Goal: Task Accomplishment & Management: Use online tool/utility

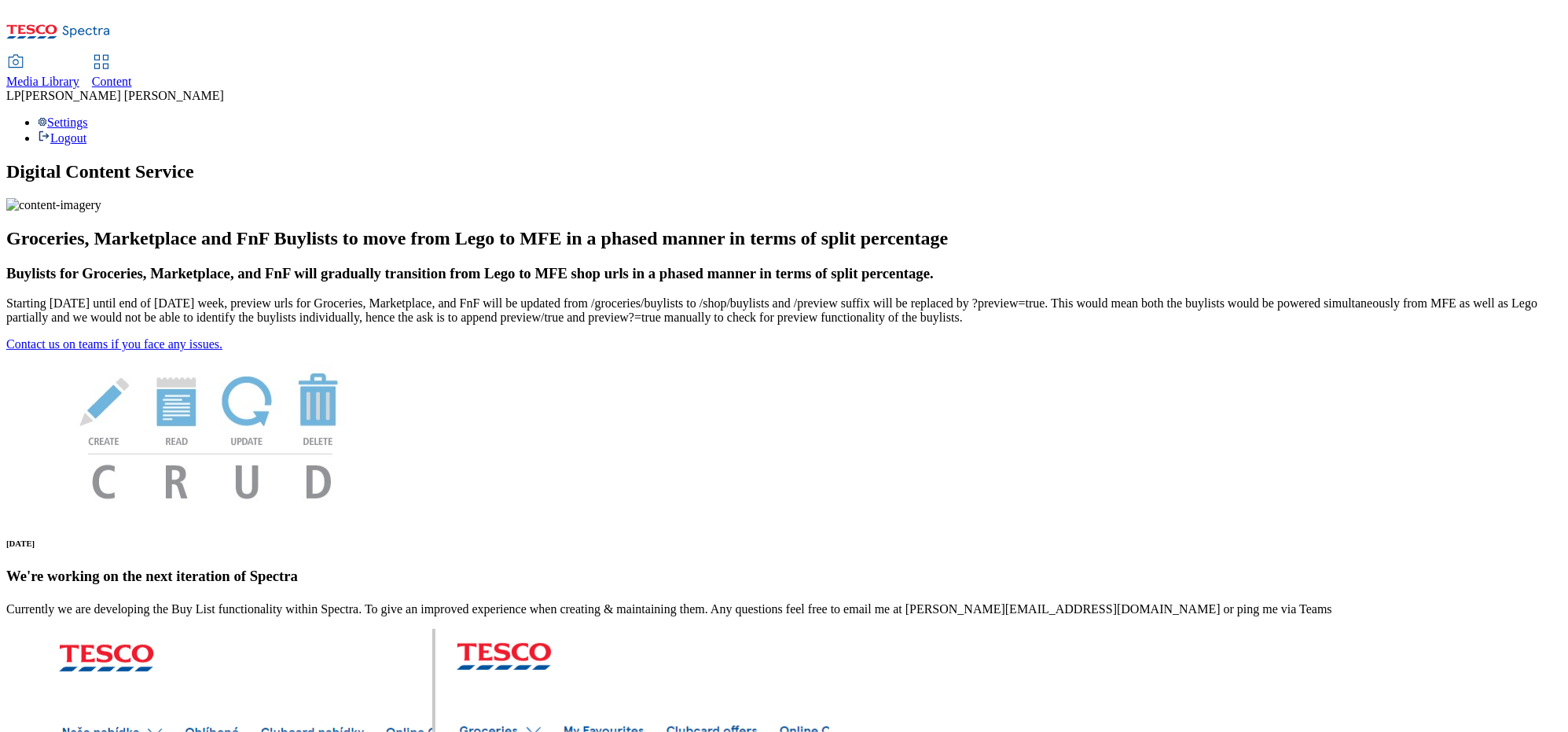
click at [132, 74] on span "Content" at bounding box center [112, 81] width 40 height 14
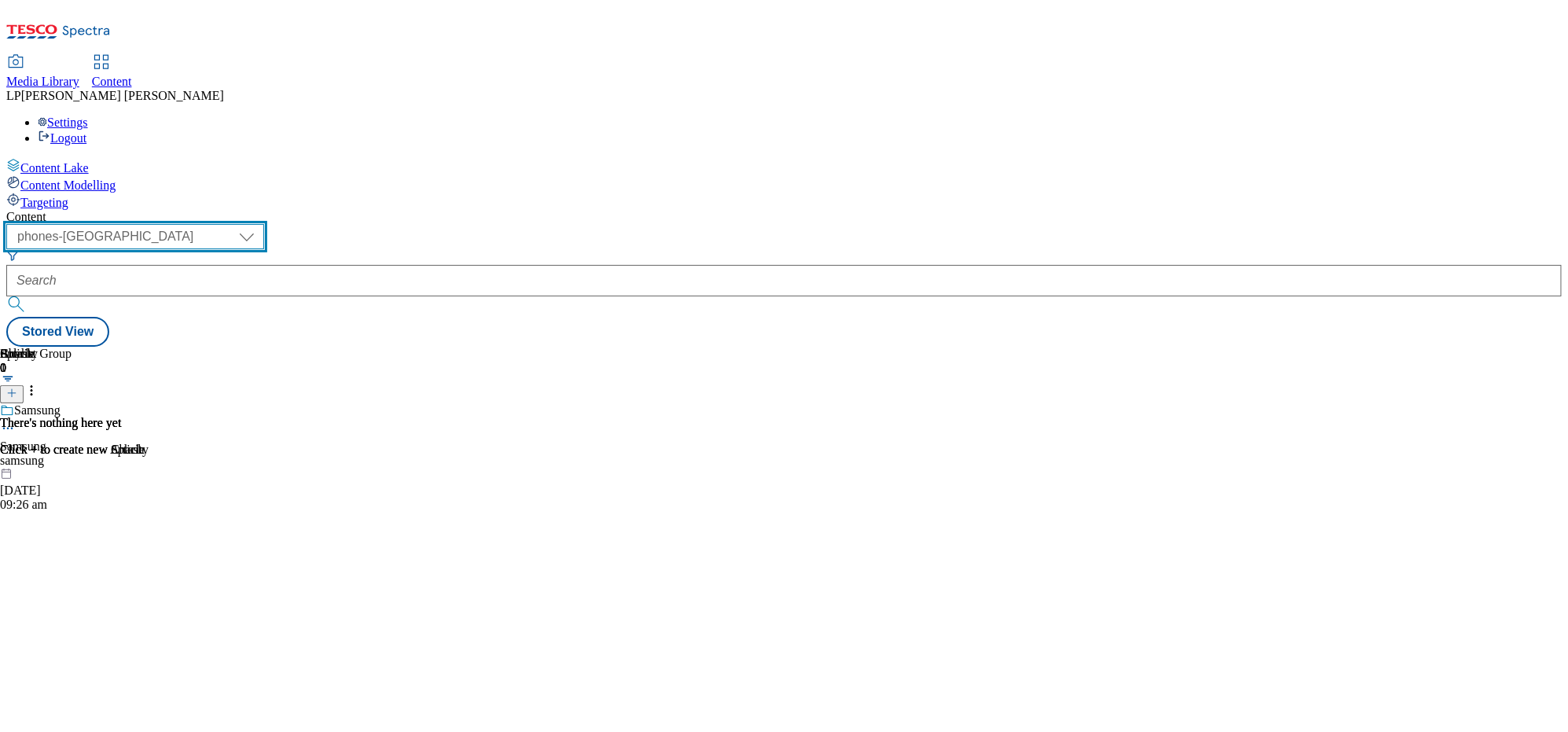
click at [264, 224] on select "dotcom-cz dotcom-hu dotcom-sk fnf-uk ghs-roi ghs-uk group-comms ighs-cz ighs-hu…" at bounding box center [134, 237] width 258 height 25
select select "ghs-roi"
click at [205, 224] on select "dotcom-cz dotcom-hu dotcom-sk fnf-uk ghs-roi ghs-uk group-comms ighs-cz ighs-hu…" at bounding box center [134, 237] width 258 height 25
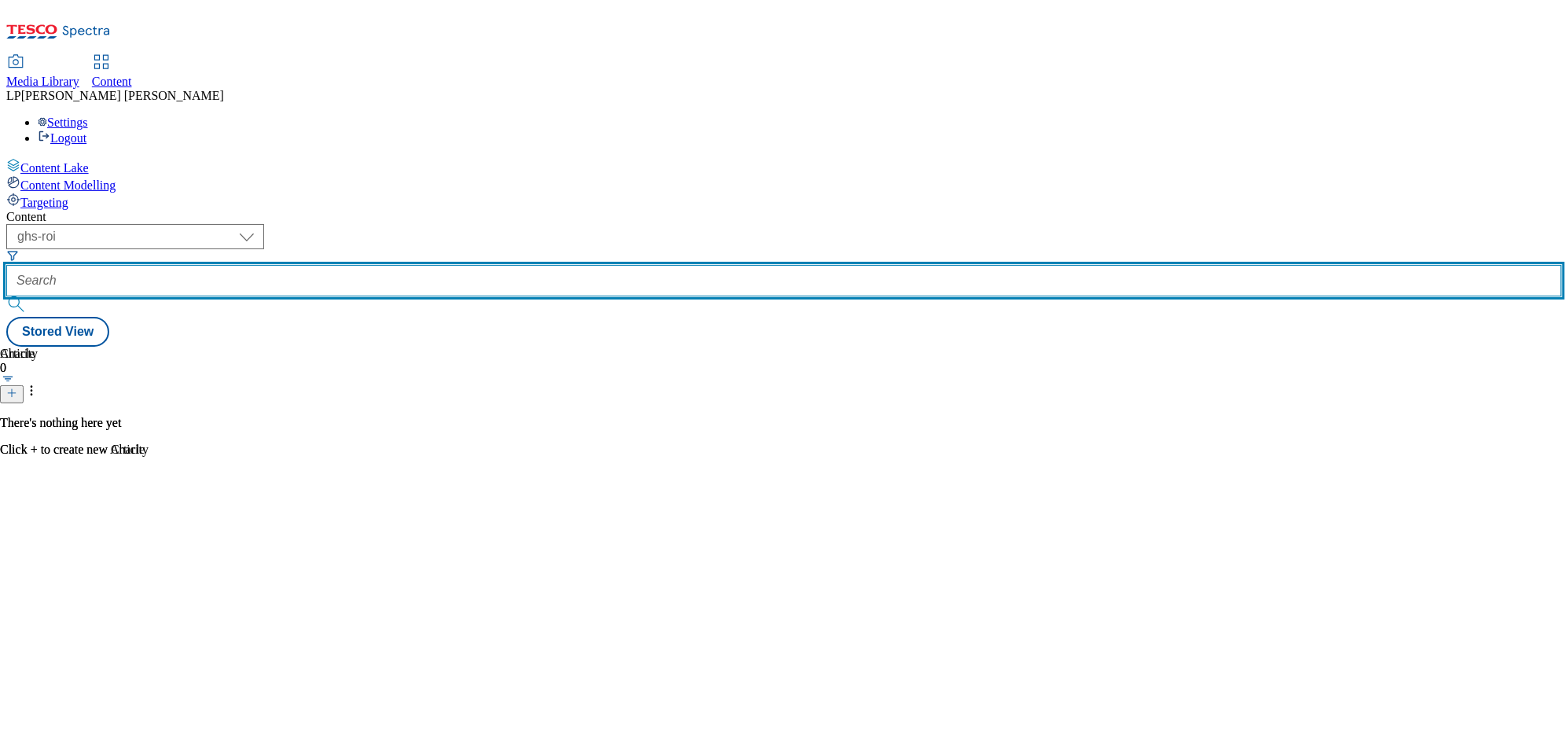
click at [430, 265] on input "text" at bounding box center [784, 280] width 1555 height 31
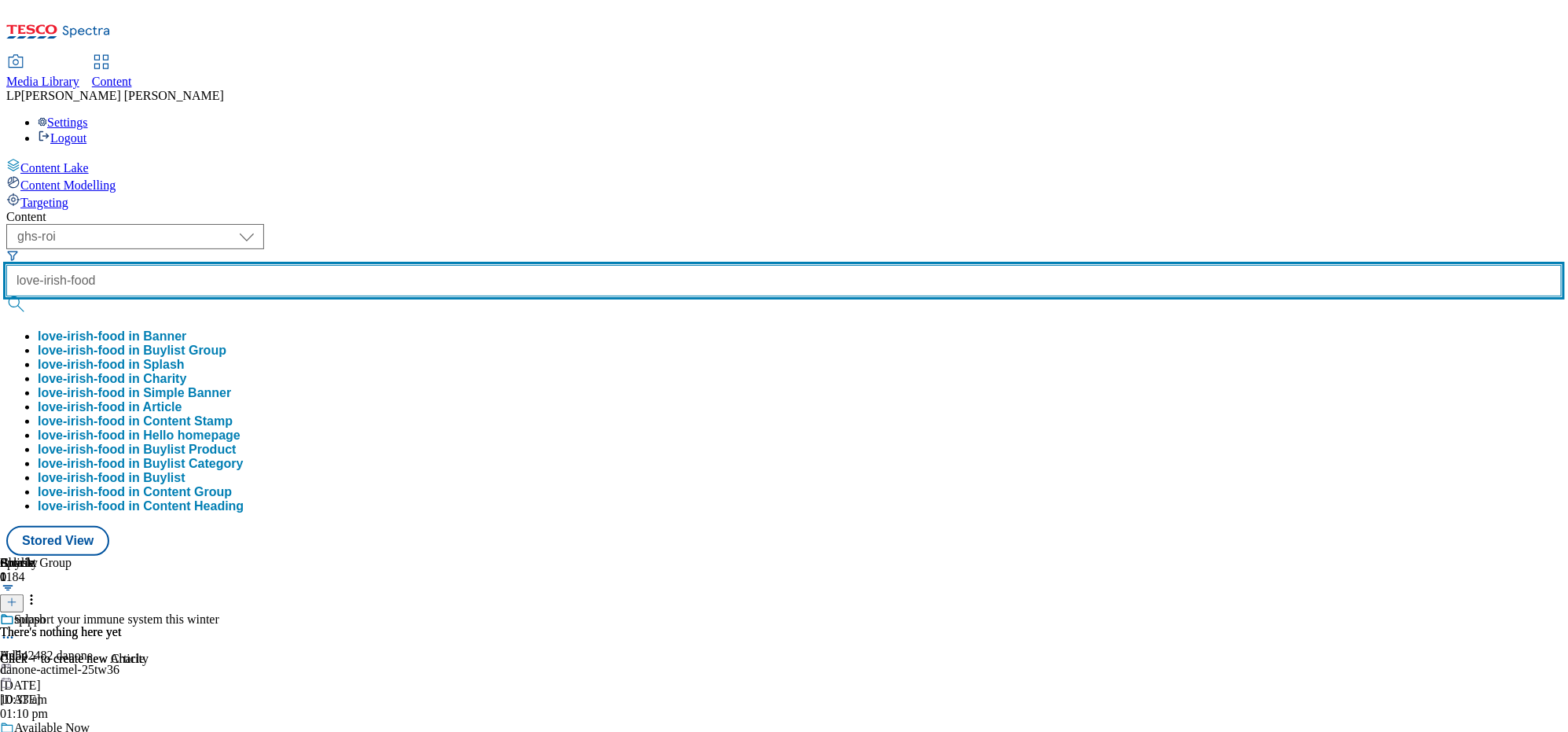
type input "love-irish-food"
click at [6, 297] on button "submit" at bounding box center [17, 305] width 22 height 16
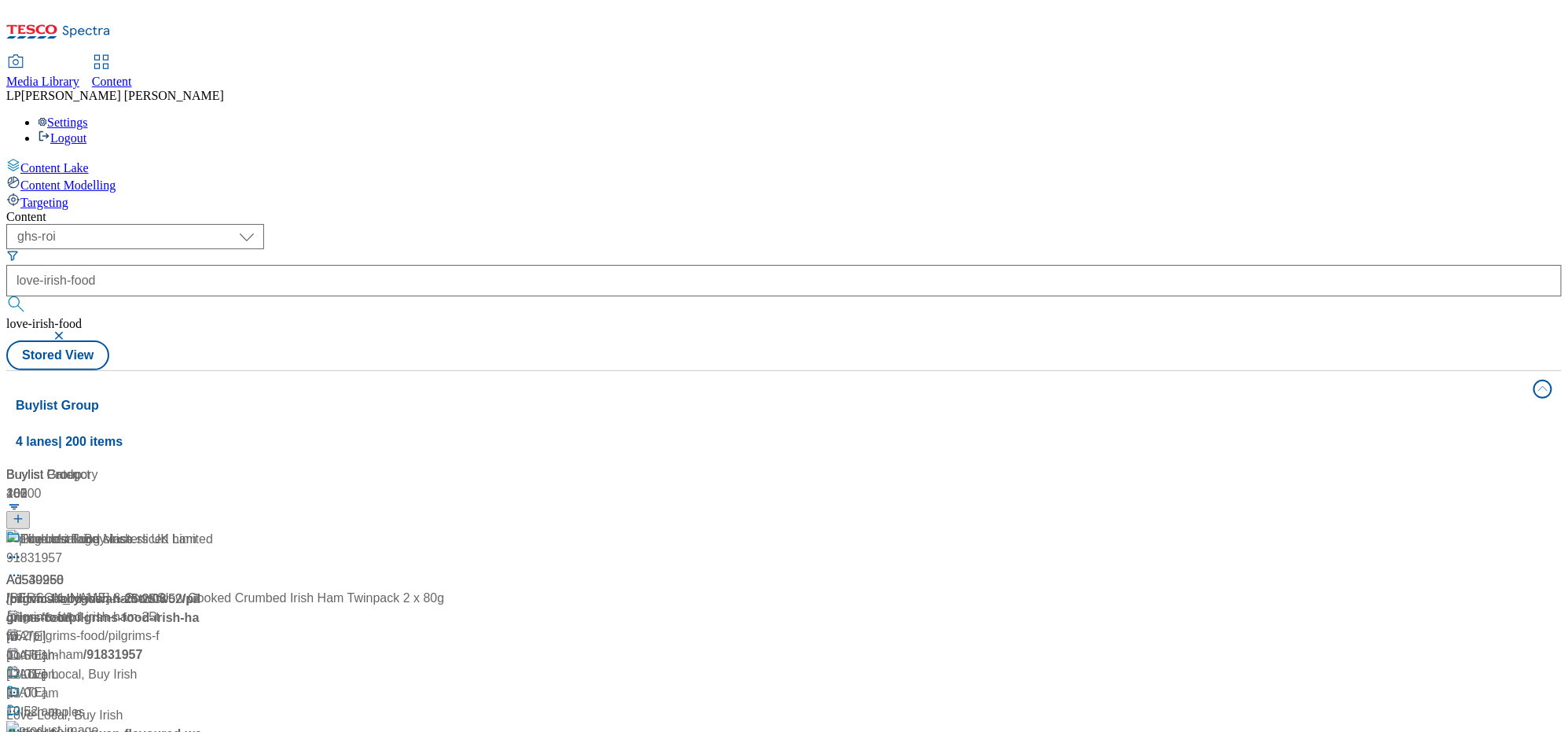
click at [553, 210] on div "Content ( optional ) dotcom-cz dotcom-hu dotcom-sk fnf-uk ghs-roi ghs-uk group-…" at bounding box center [784, 632] width 1555 height 846
click at [257, 590] on div "/ britvic-ballygowan-25tw08" at bounding box center [130, 599] width 250 height 19
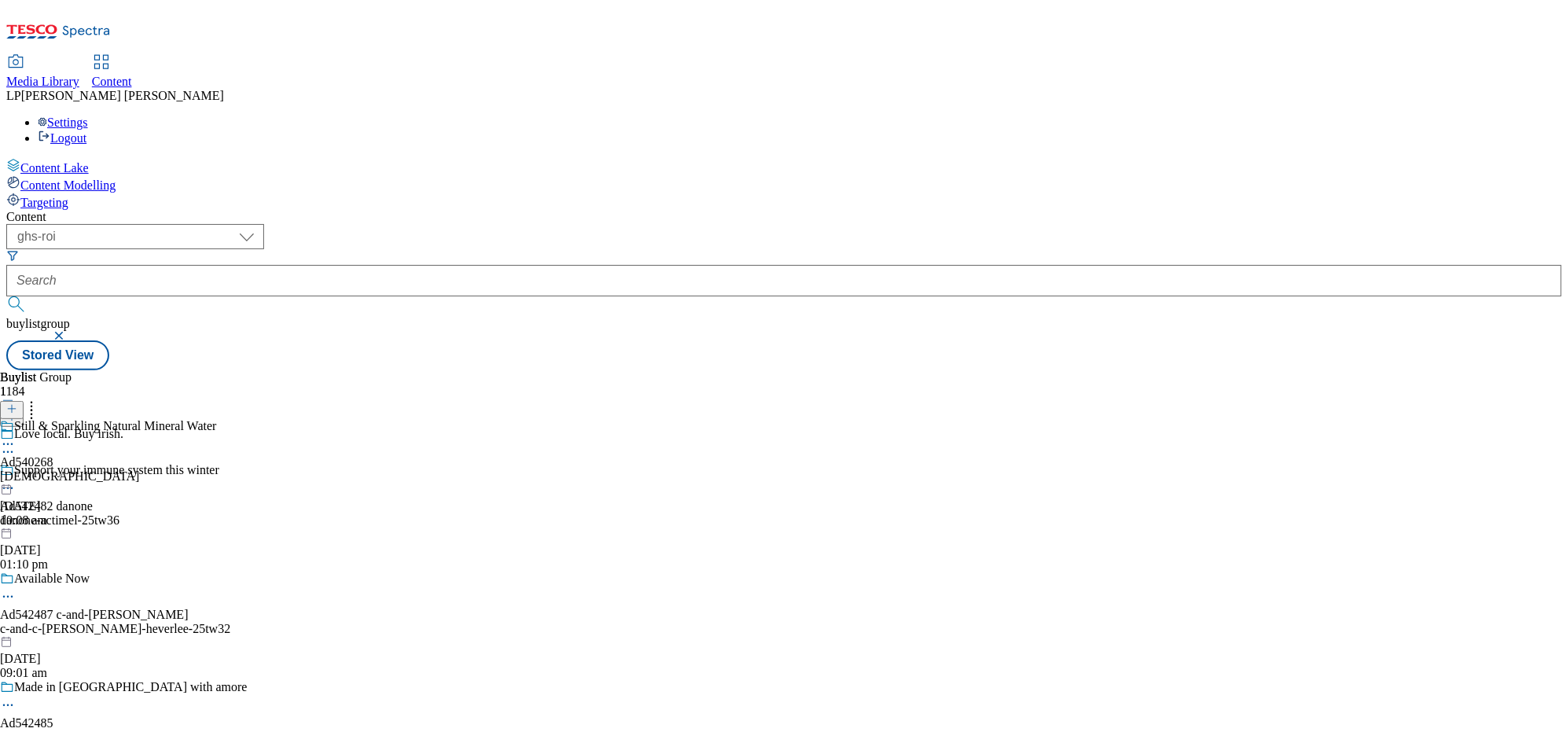
click at [216, 469] on div "britivc" at bounding box center [108, 476] width 216 height 14
click at [16, 472] on icon at bounding box center [8, 480] width 16 height 16
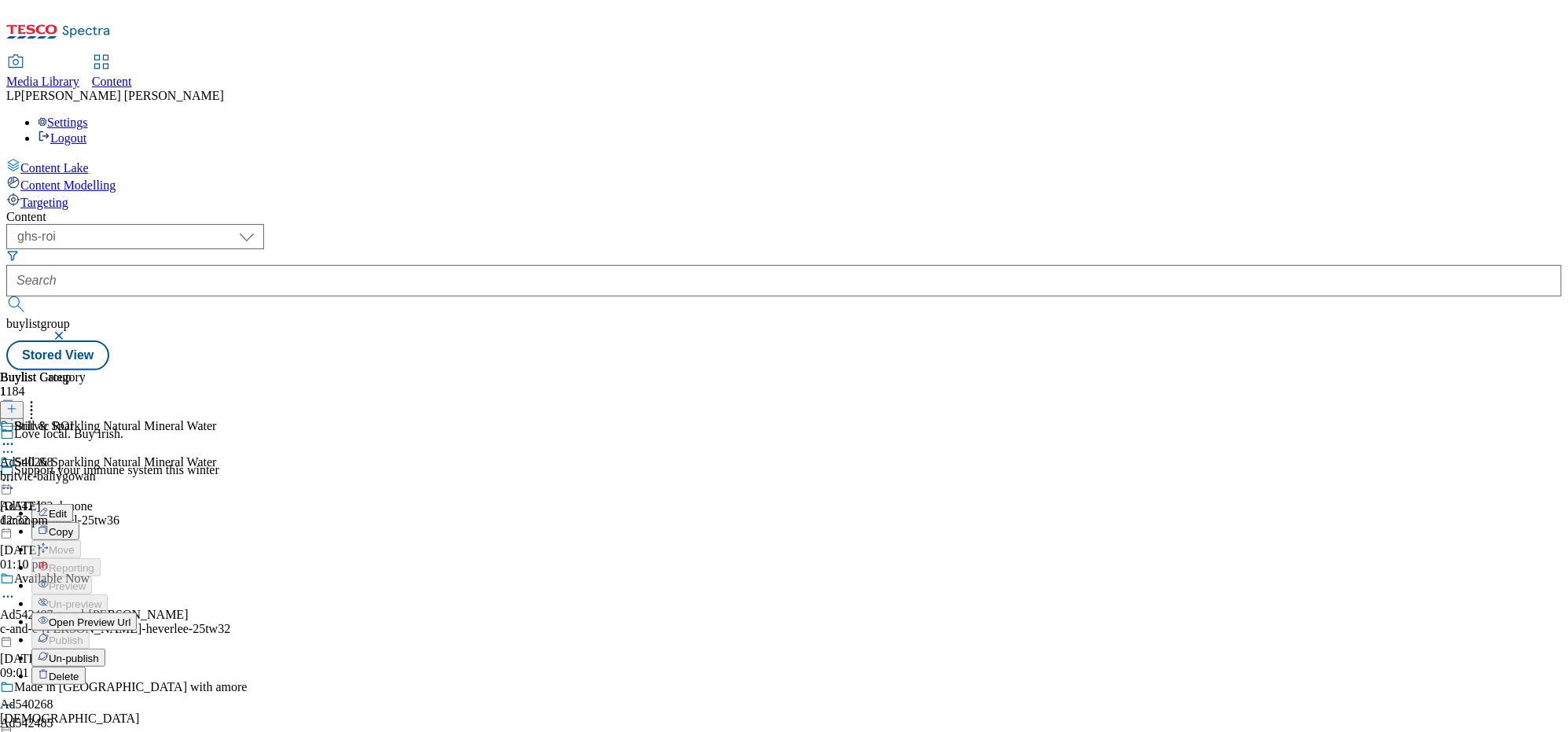
click at [130, 616] on span "Open Preview Url" at bounding box center [89, 622] width 81 height 12
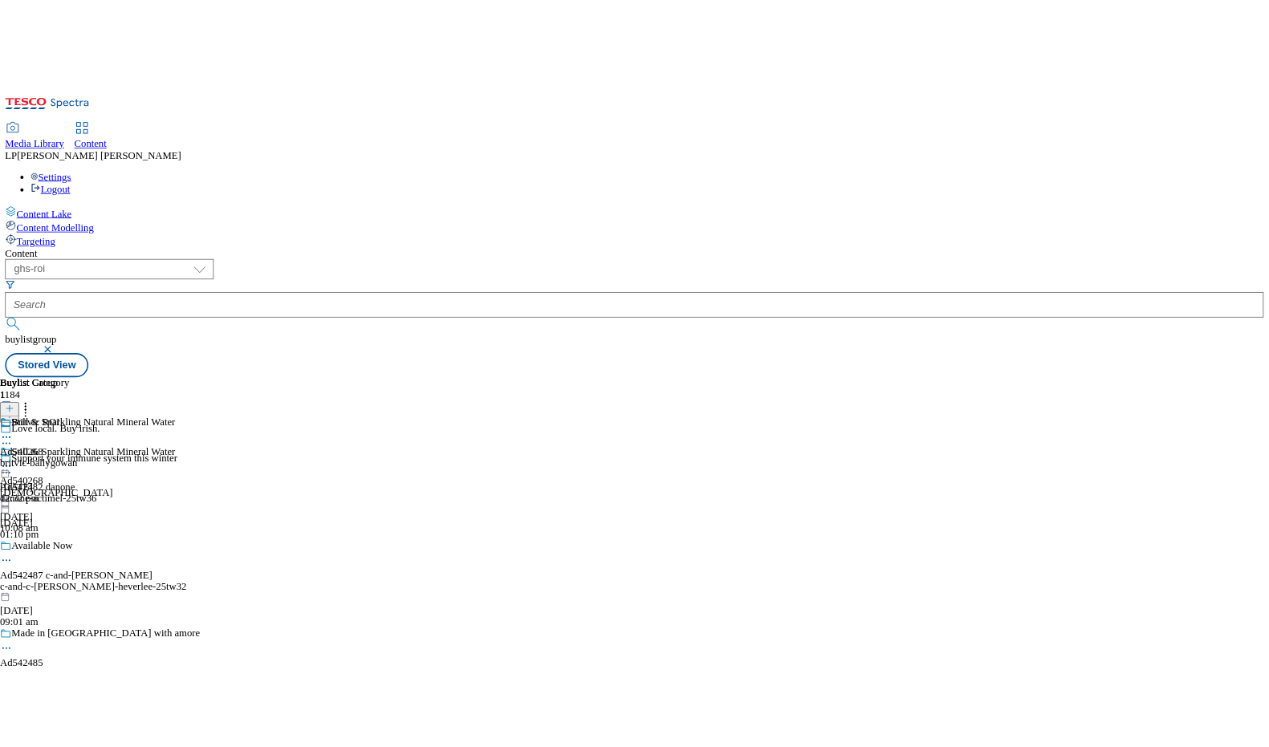
scroll to position [23372, 0]
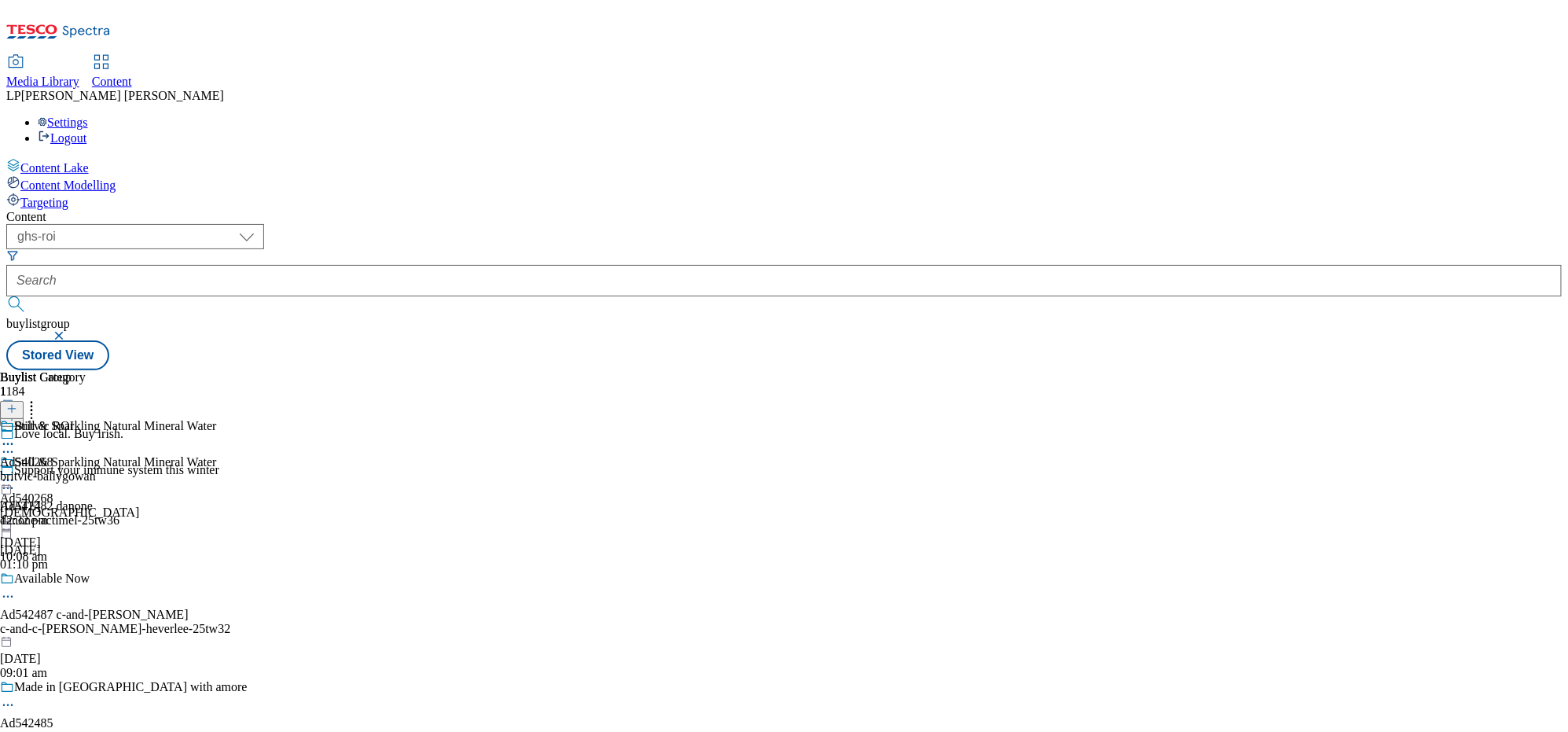
click at [16, 416] on line at bounding box center [12, 416] width 8 height 0
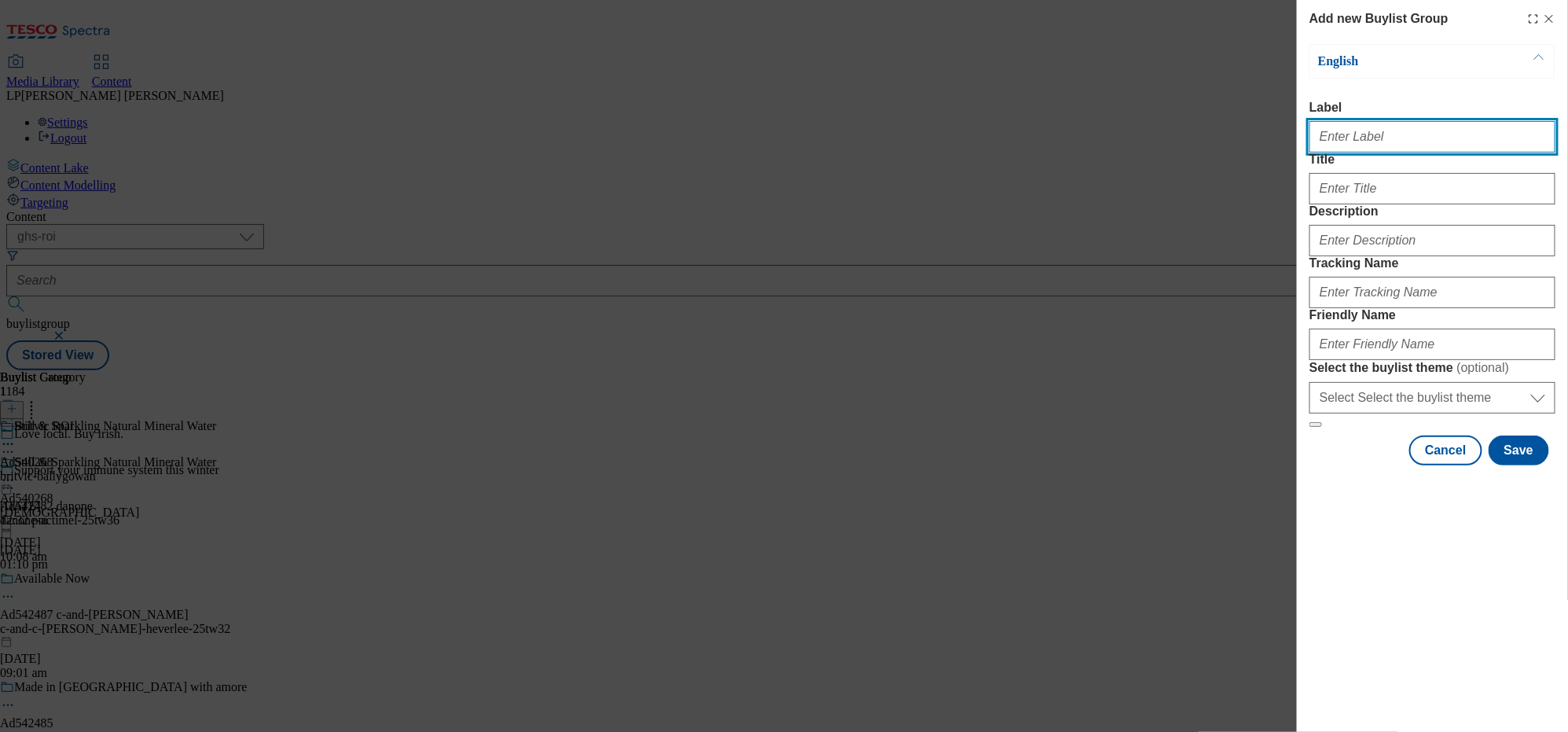
click at [1390, 145] on input "Label" at bounding box center [1432, 137] width 246 height 31
click at [1413, 142] on input "Label" at bounding box center [1432, 137] width 246 height 31
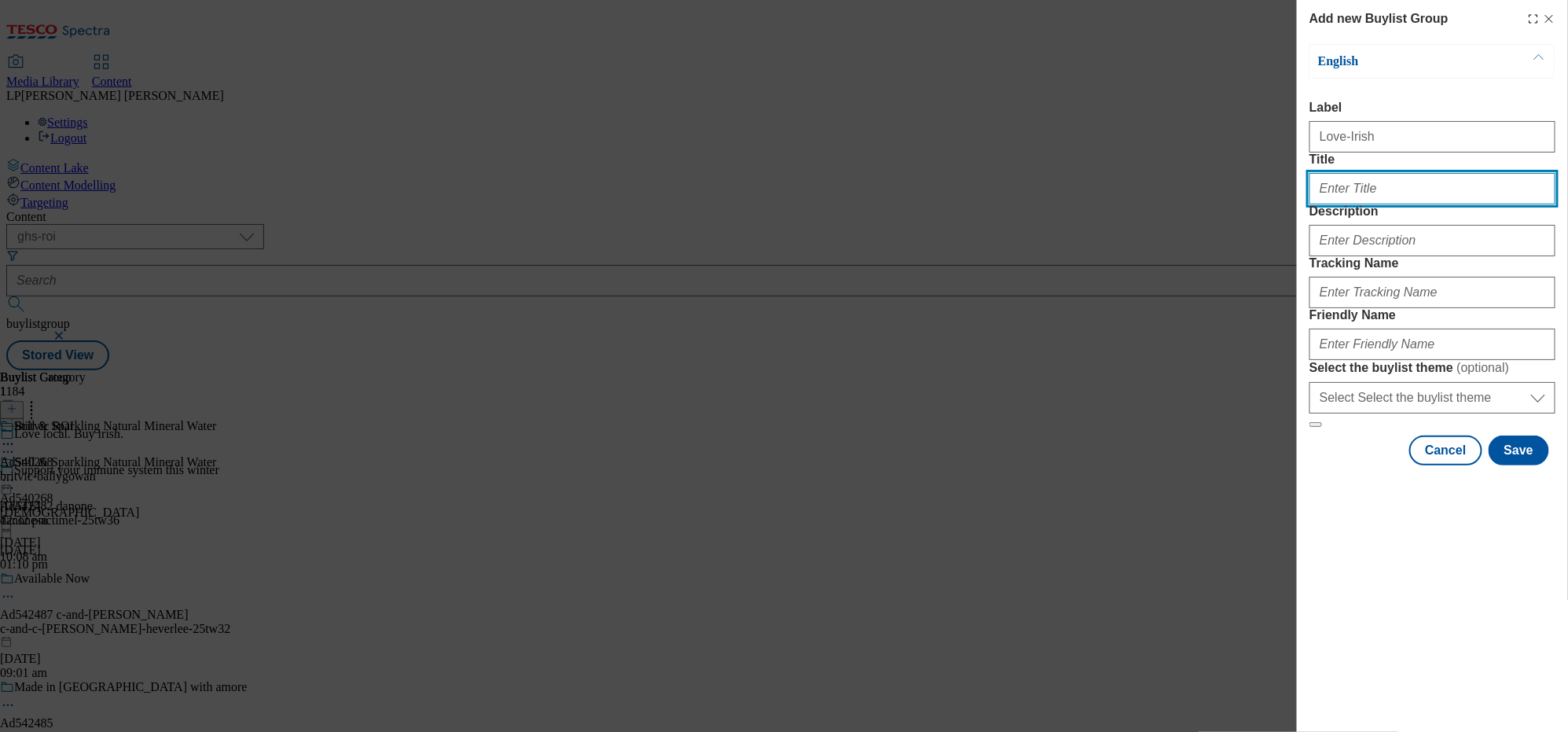
click at [1366, 205] on input "Title" at bounding box center [1432, 189] width 246 height 31
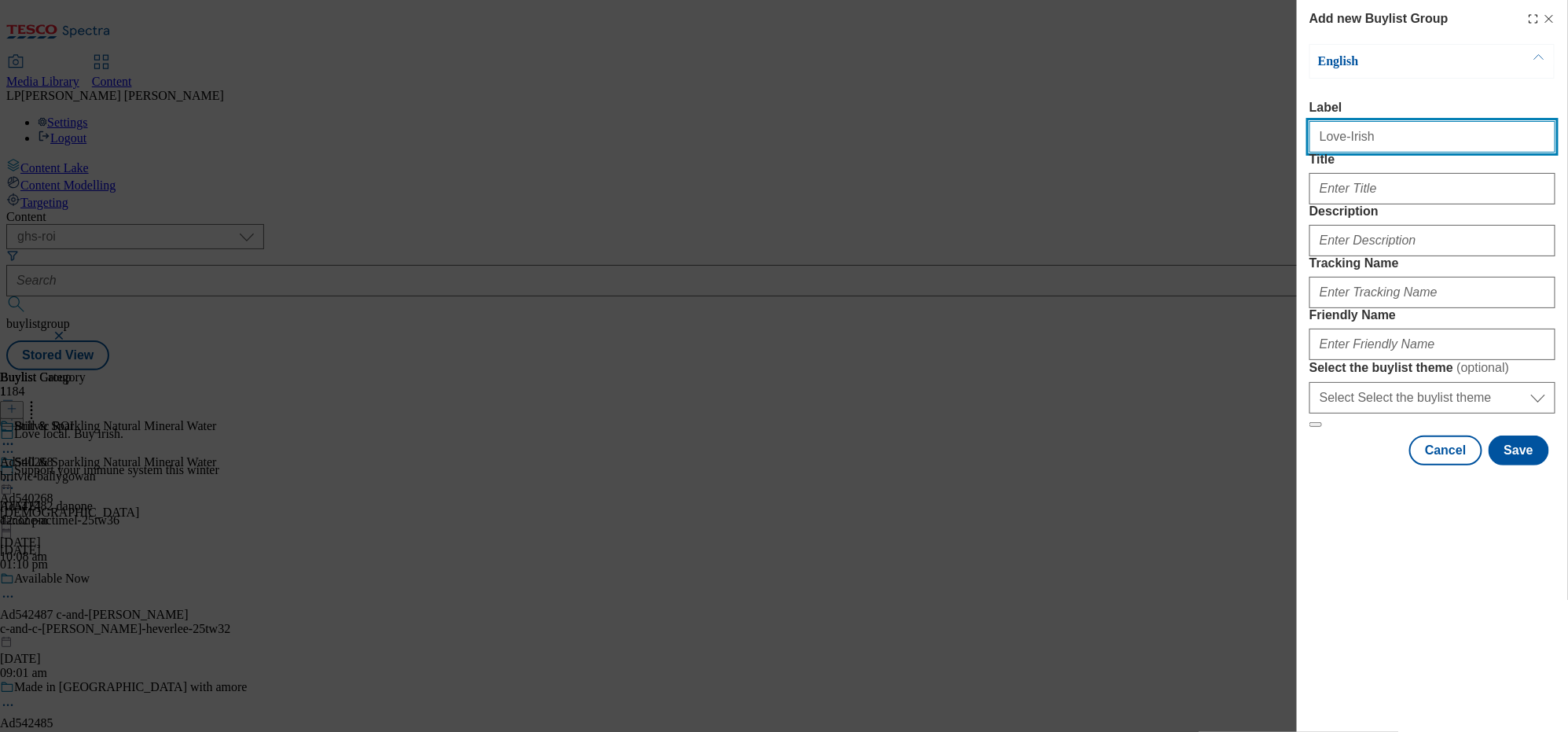
click at [1390, 150] on input "Love-Irish" at bounding box center [1432, 137] width 246 height 31
type input "Love-irish-food"
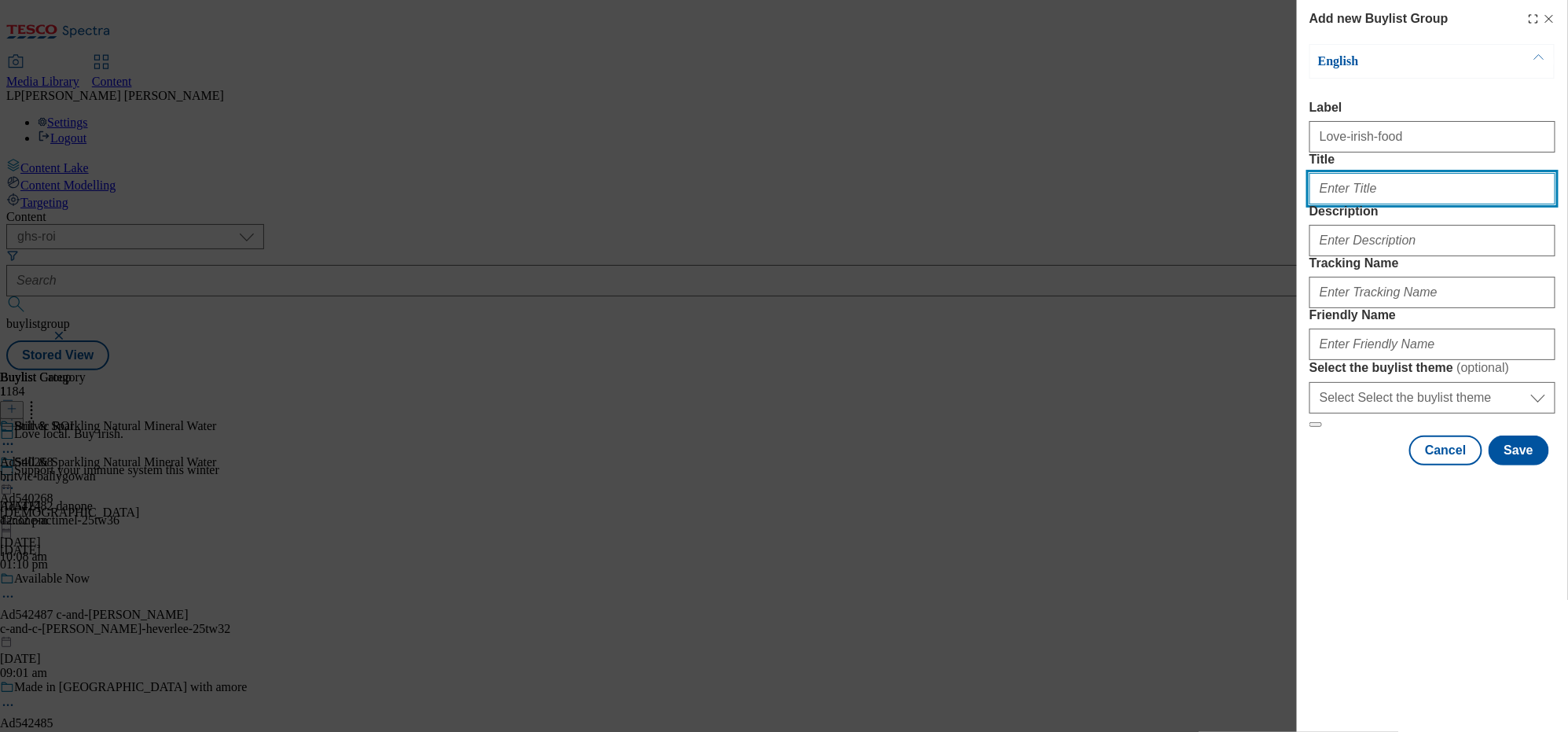
click at [1376, 205] on input "Title" at bounding box center [1432, 189] width 246 height 31
type input "l"
type input "Love Irish Food"
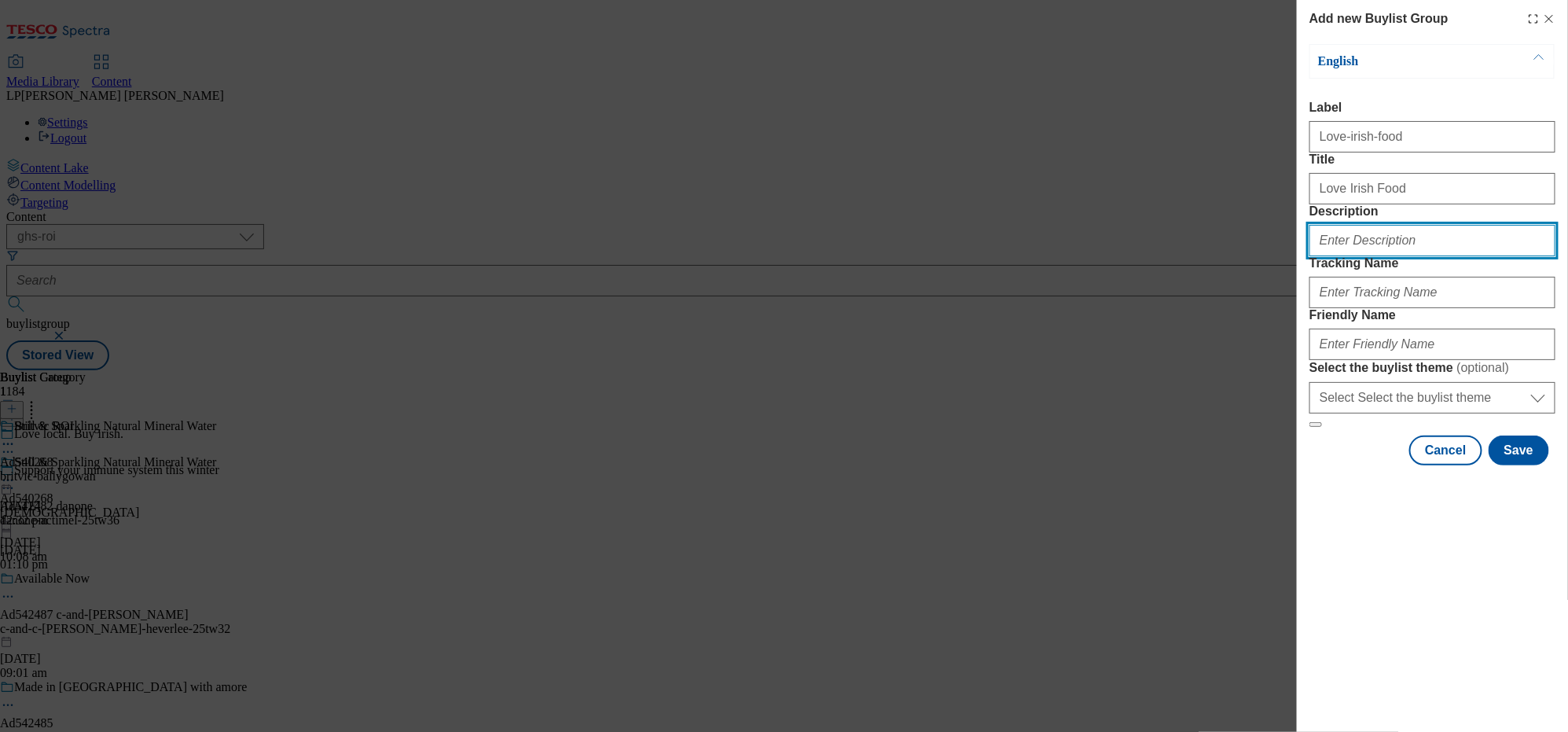
click at [1378, 257] on input "Description" at bounding box center [1432, 240] width 246 height 31
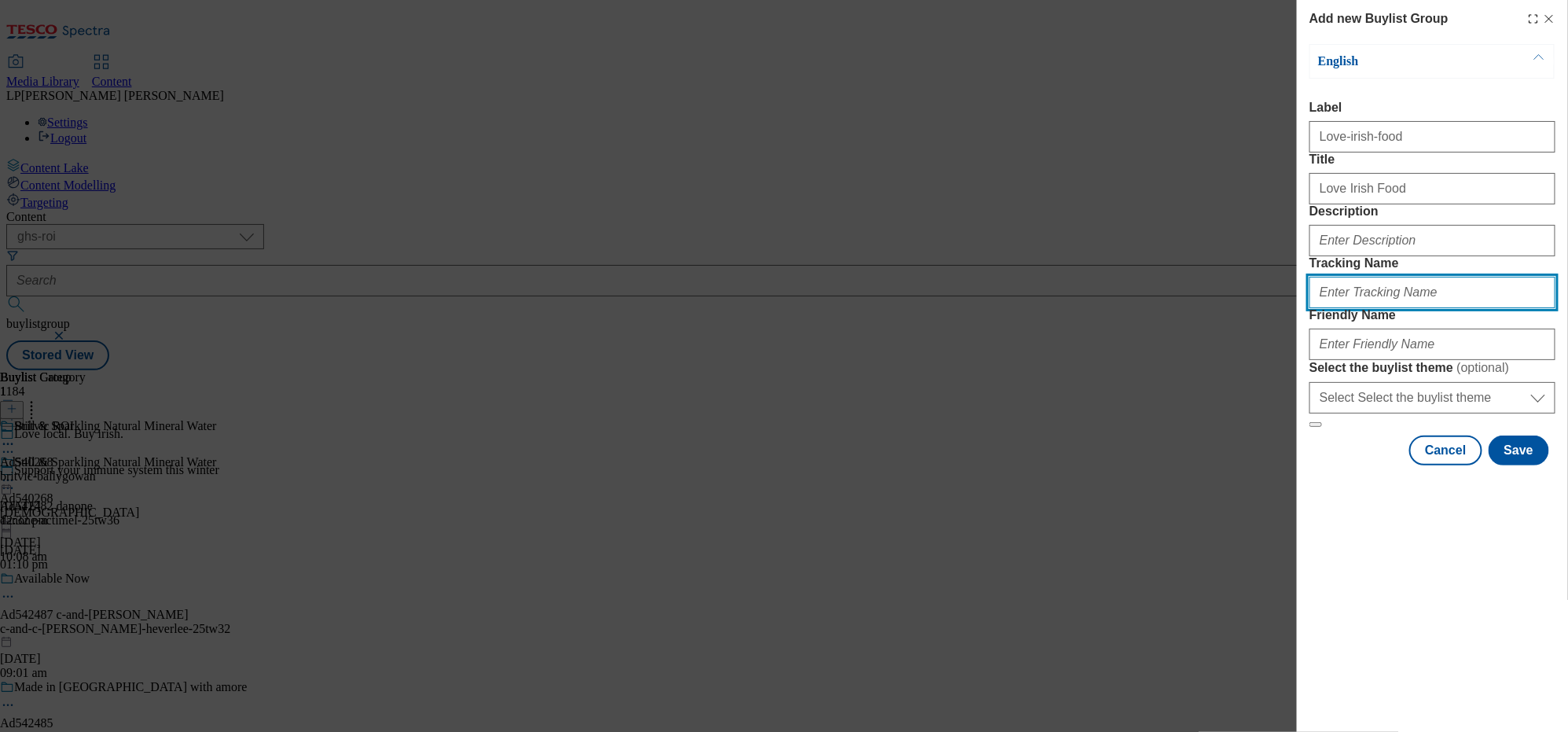
click at [1386, 309] on input "Tracking Name" at bounding box center [1432, 292] width 246 height 31
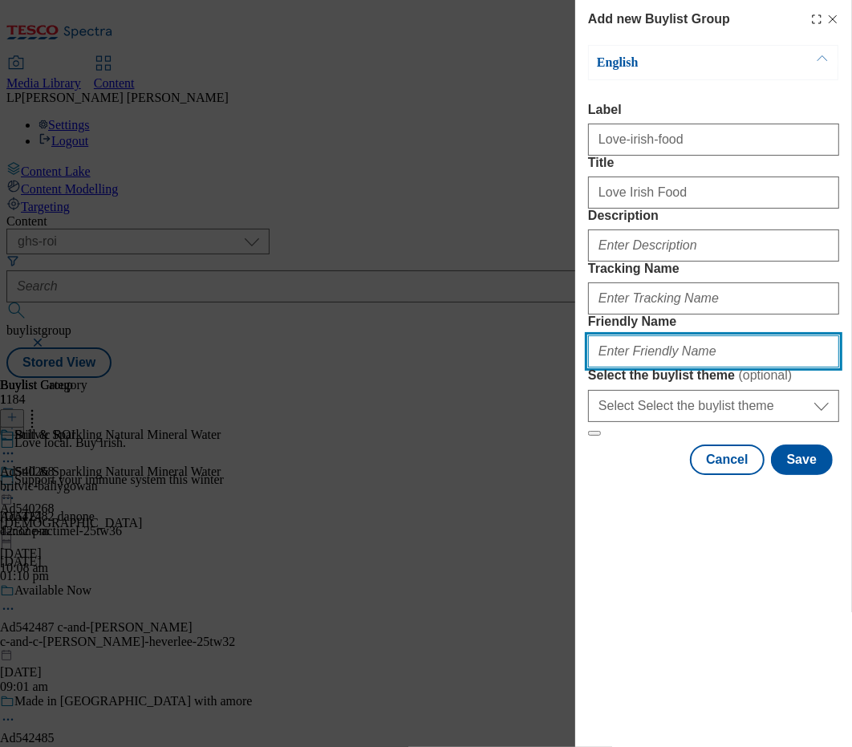
click at [676, 368] on input "Friendly Name" at bounding box center [713, 351] width 251 height 32
type input "love-irish-food"
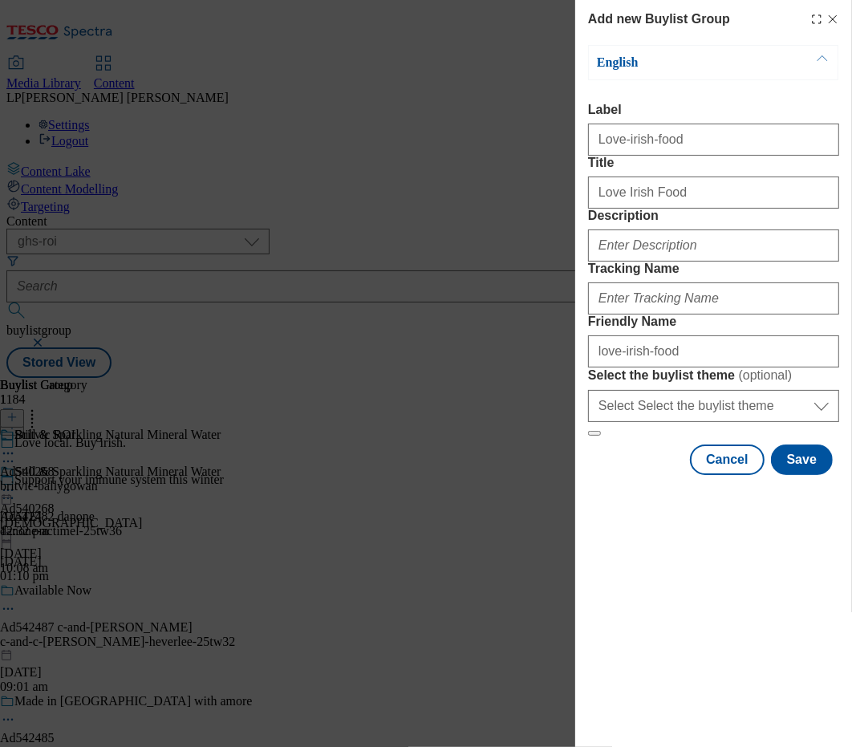
click at [723, 420] on form "Label Love-irish-food Title Love Irish Food Description Tracking Name Friendly …" at bounding box center [713, 270] width 251 height 334
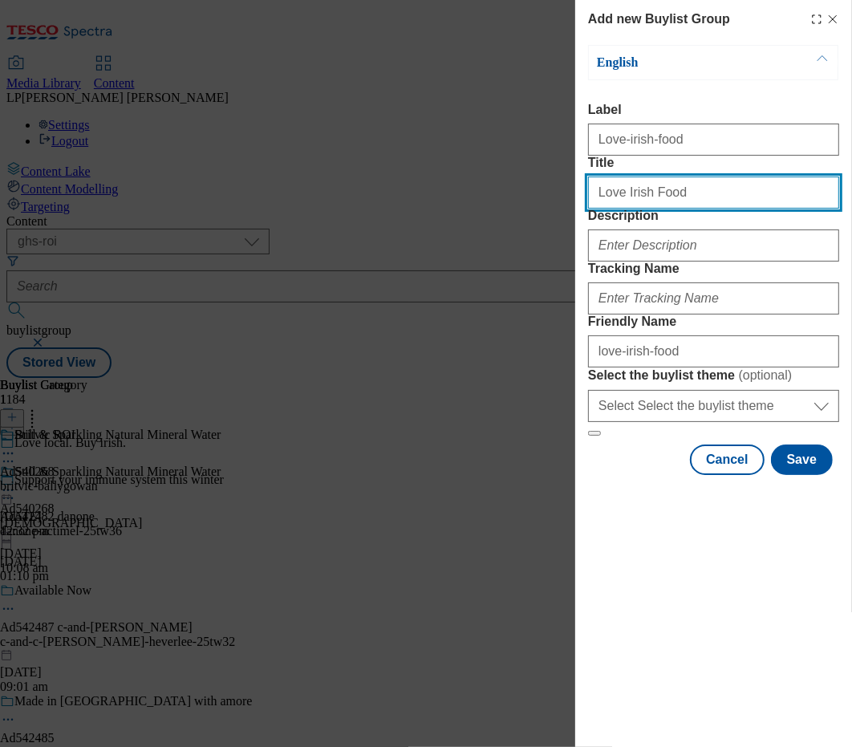
click at [692, 209] on input "Love Irish Food" at bounding box center [713, 193] width 251 height 32
click at [623, 209] on input "Love Irish Food" at bounding box center [713, 193] width 251 height 32
type input "Love irish Food"
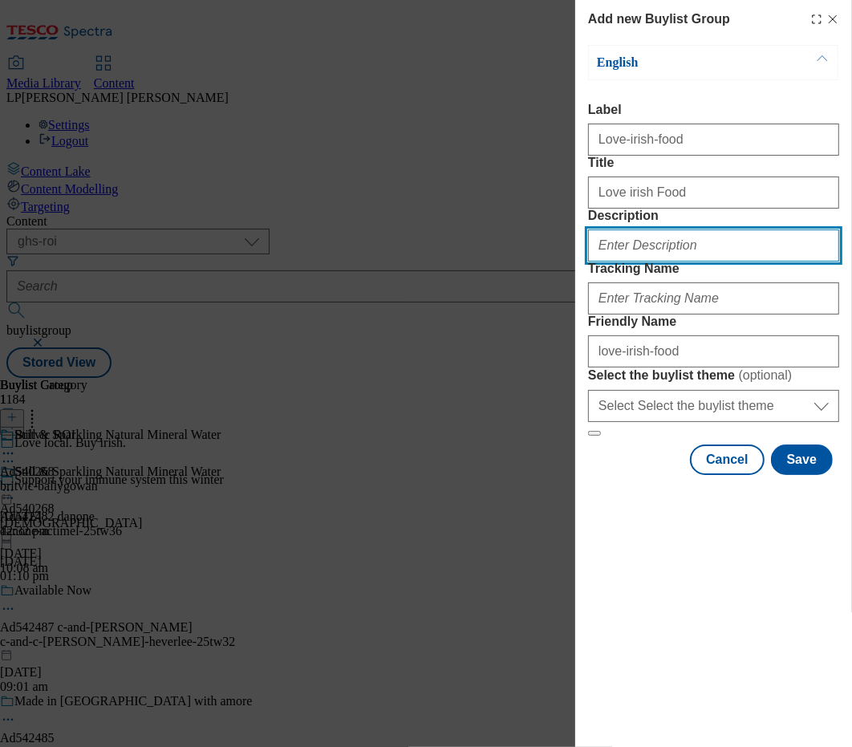
click at [718, 262] on input "Description" at bounding box center [713, 245] width 251 height 32
click at [595, 340] on form "Label Love-irish-food Title Love irish Food Description Tracking Name Friendly …" at bounding box center [713, 270] width 251 height 334
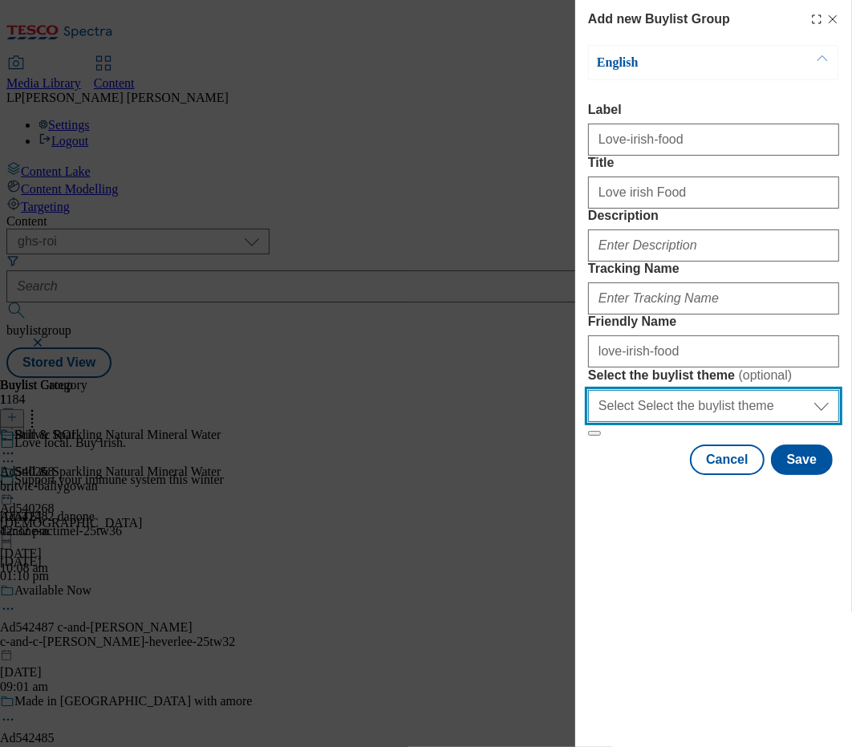
click at [731, 422] on select "Select Select the buylist theme default fandf" at bounding box center [713, 406] width 251 height 32
click at [805, 475] on button "Save" at bounding box center [802, 460] width 62 height 30
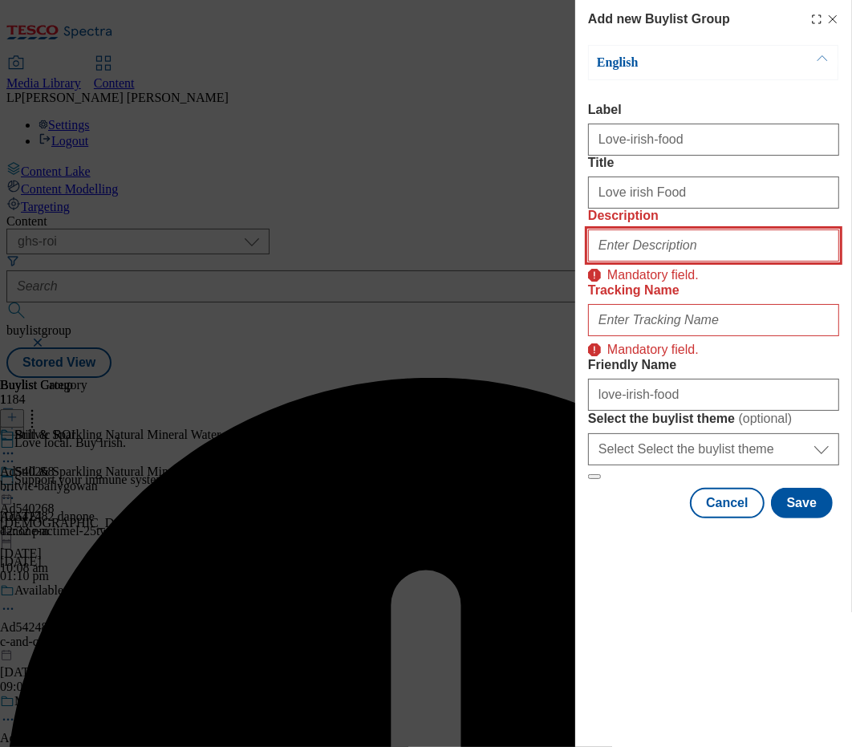
click at [692, 262] on input "Description" at bounding box center [713, 245] width 251 height 32
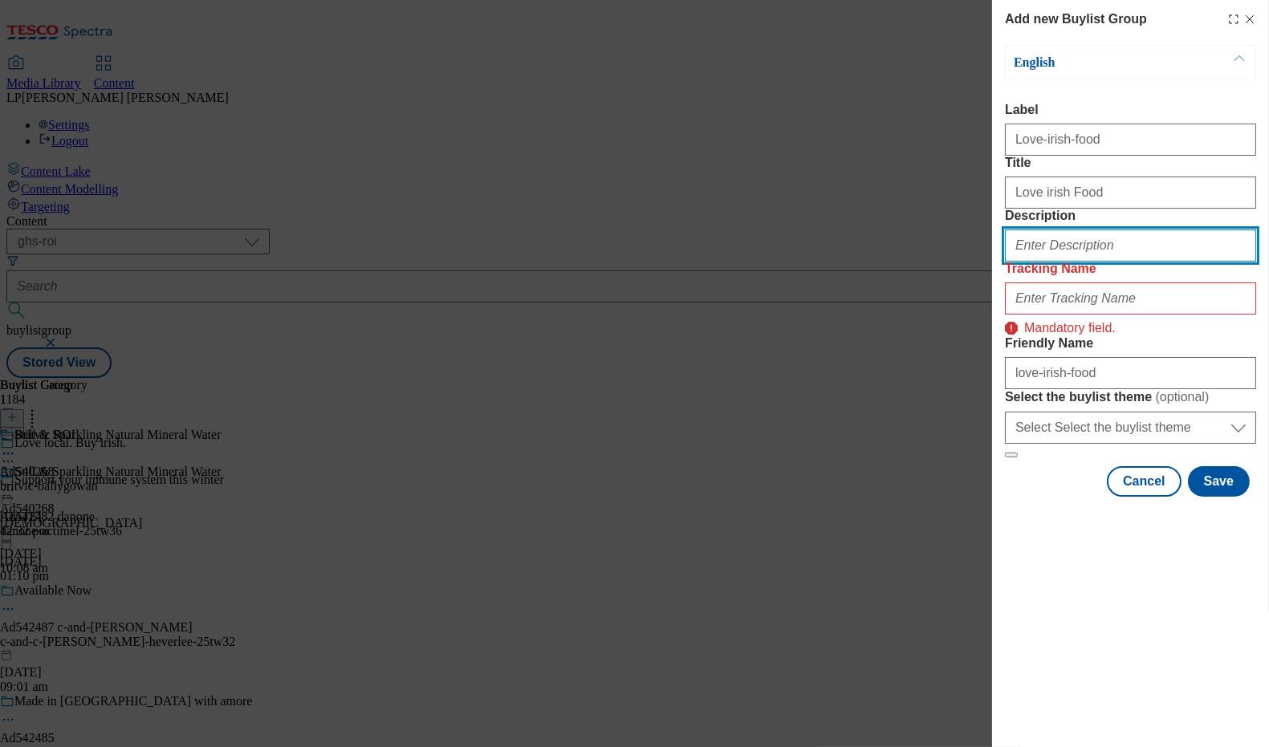
click at [1044, 262] on input "Description" at bounding box center [1130, 245] width 251 height 32
